Goal: Communication & Community: Answer question/provide support

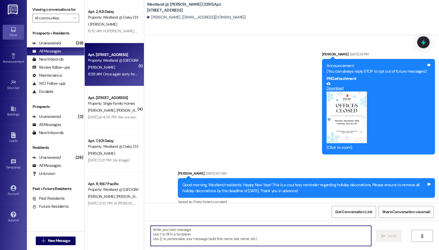
scroll to position [5301, 0]
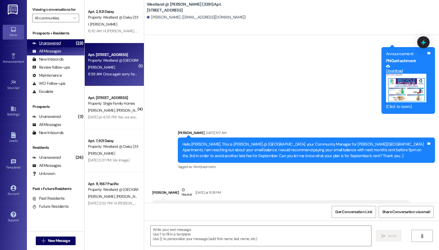
click at [67, 42] on div "Unanswered (29)" at bounding box center [56, 43] width 58 height 8
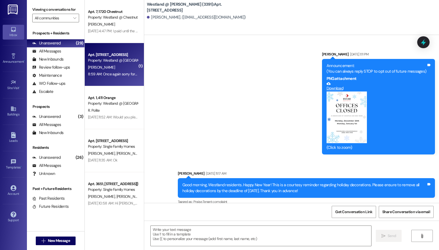
scroll to position [5352, 0]
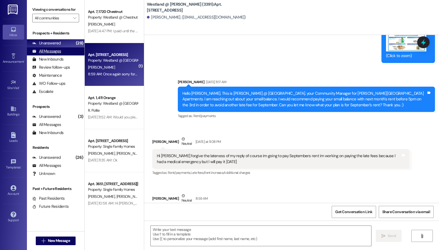
click at [61, 51] on div "All Messages (undefined)" at bounding box center [56, 51] width 58 height 8
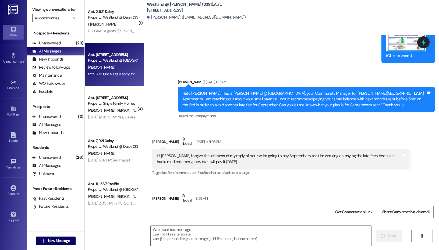
scroll to position [5352, 0]
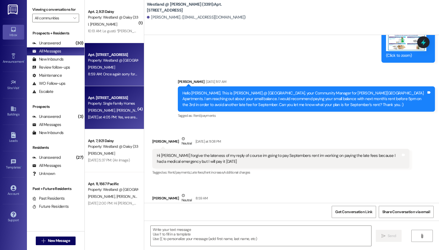
click at [103, 104] on div "Property: Single Family Homes" at bounding box center [113, 104] width 50 height 6
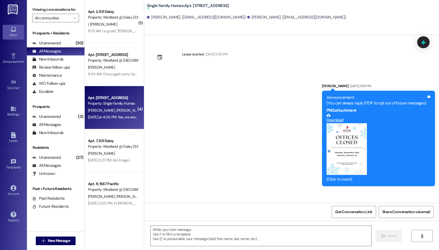
scroll to position [10948, 0]
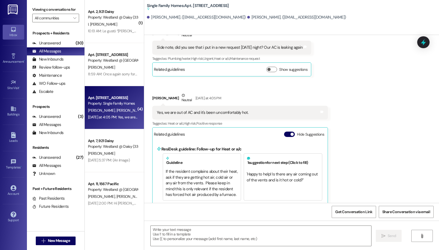
click at [362, 119] on div "Received via SMS [PERSON_NAME] [DATE] at 9:41 AM I can check with my wife on an…" at bounding box center [291, 66] width 295 height 295
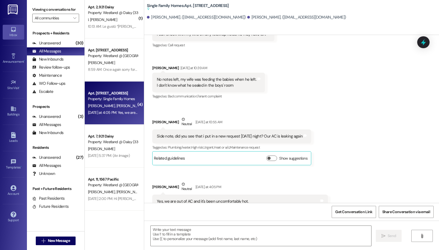
scroll to position [0, 0]
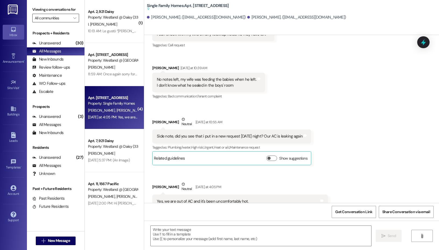
click at [68, 21] on input "All communities" at bounding box center [53, 18] width 36 height 9
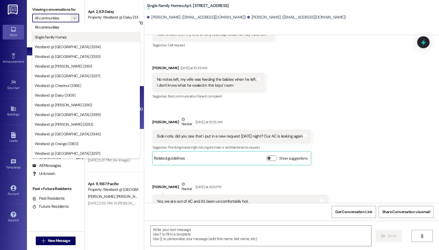
click at [67, 35] on span "Single Family Homes" at bounding box center [86, 36] width 103 height 5
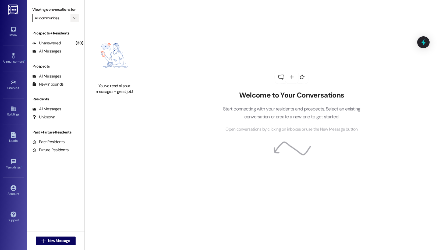
type input "Single Family Homes"
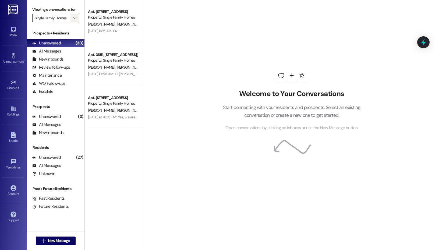
click at [74, 21] on span "" at bounding box center [74, 18] width 5 height 9
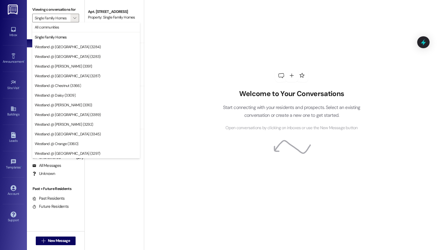
click at [166, 72] on div "Welcome to Your Conversations Start connecting with your residents and prospect…" at bounding box center [291, 125] width 295 height 250
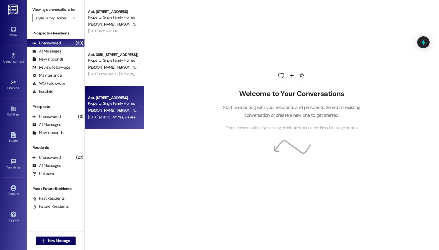
click at [129, 111] on div "[PERSON_NAME] [PERSON_NAME]" at bounding box center [112, 110] width 51 height 7
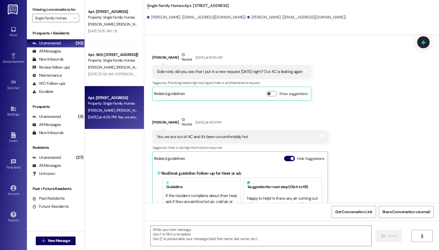
scroll to position [10948, 0]
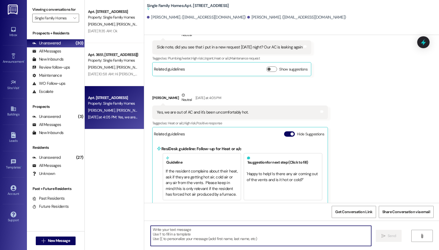
click at [199, 243] on textarea at bounding box center [261, 236] width 221 height 20
click at [223, 232] on textarea at bounding box center [261, 236] width 221 height 20
click at [262, 230] on textarea "Hello [PERSON_NAME]. Did the AC start leaking [DATE] night?" at bounding box center [261, 236] width 221 height 20
click at [172, 229] on textarea "Hello [PERSON_NAME]. Did the AC start leaking [DATE] night?" at bounding box center [261, 236] width 221 height 20
paste textarea "Service Request #846238"
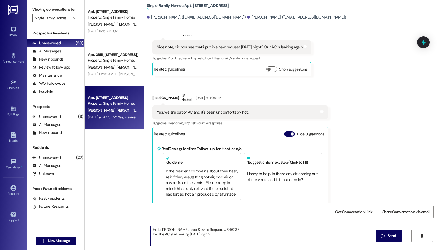
click at [249, 229] on textarea "Hello [PERSON_NAME]. I see Service Request #846238 Did the AC start leaking [DA…" at bounding box center [261, 236] width 221 height 20
type textarea "Hello [PERSON_NAME]. I see Service Request #846238. Did the AC start leaking [D…"
click at [388, 237] on span "Send" at bounding box center [392, 236] width 8 height 6
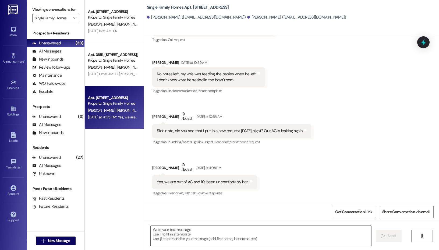
scroll to position [10895, 0]
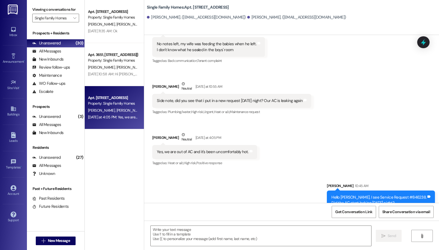
click at [214, 221] on div " Send " at bounding box center [291, 241] width 295 height 40
click at [204, 235] on textarea at bounding box center [261, 236] width 221 height 20
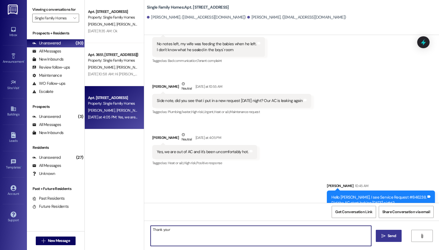
type textarea "Thank you"
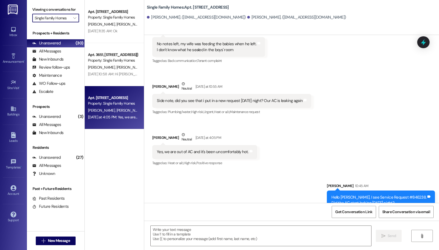
click at [68, 18] on input "Single Family Homes" at bounding box center [53, 18] width 36 height 9
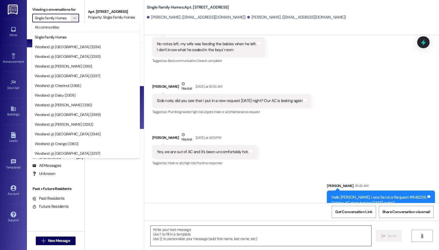
click at [186, 226] on textarea at bounding box center [261, 236] width 221 height 20
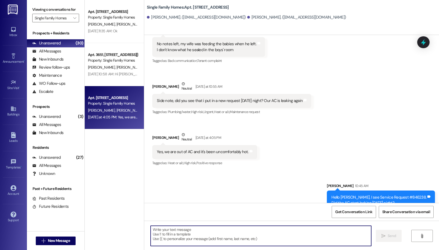
click at [191, 230] on textarea at bounding box center [261, 236] width 221 height 20
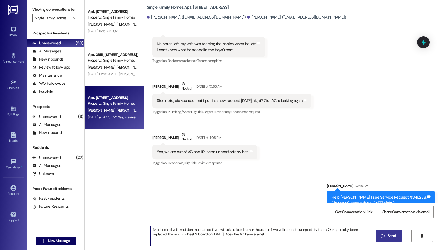
type textarea "I've checked with maintenance to see if we will take a look from in-house or if…"
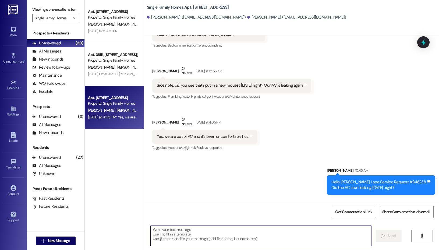
scroll to position [10938, 0]
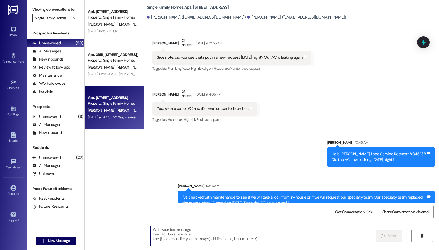
click at [66, 16] on input "Single Family Homes" at bounding box center [53, 18] width 36 height 9
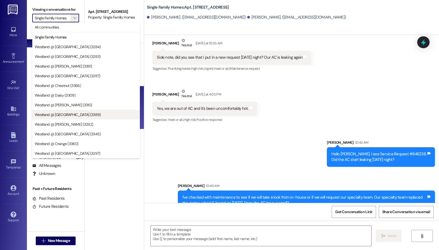
click at [64, 112] on span "Westland @ [GEOGRAPHIC_DATA] (3389)" at bounding box center [68, 114] width 66 height 5
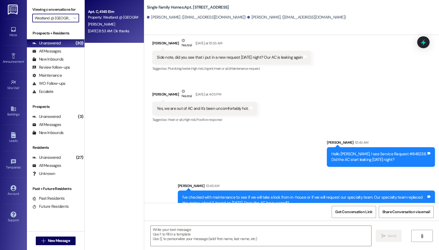
click at [114, 28] on div "[DATE] 8:53 AM: Ok thanks [DATE] 8:53 AM: Ok thanks" at bounding box center [112, 31] width 51 height 7
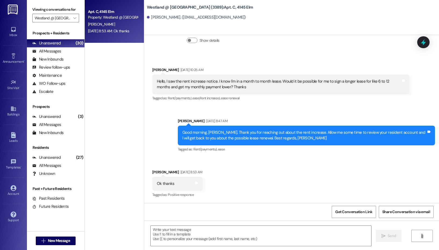
scroll to position [6345, 0]
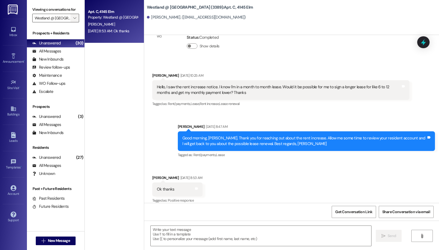
click at [74, 18] on icon "" at bounding box center [74, 18] width 3 height 4
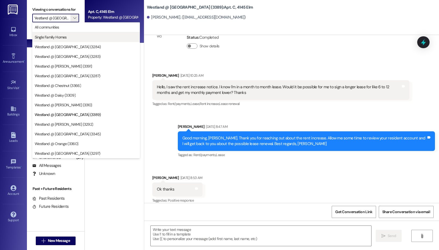
click at [71, 35] on span "Single Family Homes" at bounding box center [86, 36] width 103 height 5
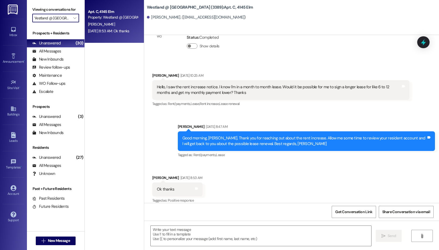
type input "Single Family Homes"
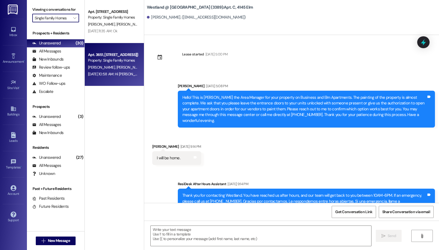
scroll to position [6345, 0]
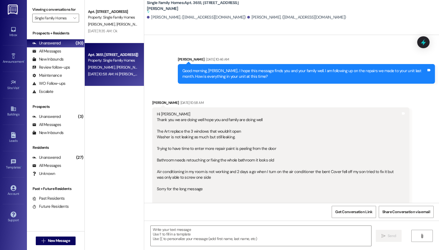
scroll to position [5917, 0]
